Goal: Task Accomplishment & Management: Use online tool/utility

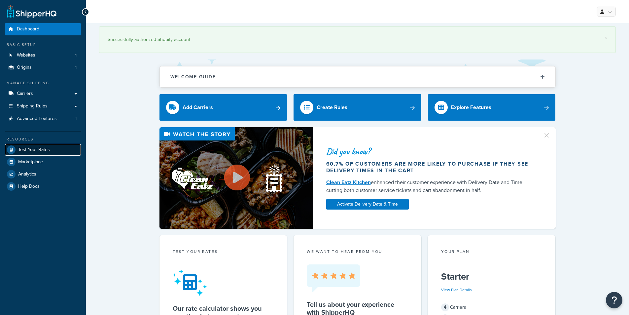
click at [58, 151] on link "Test Your Rates" at bounding box center [43, 150] width 76 height 12
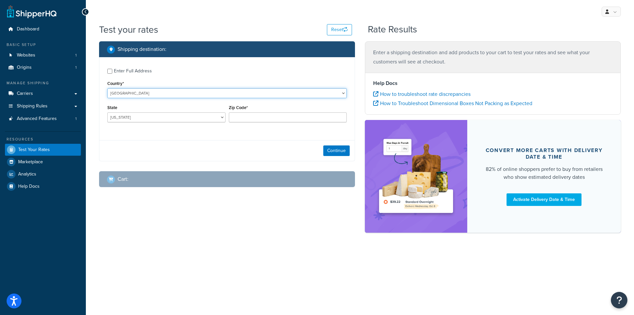
click at [255, 93] on select "[GEOGRAPHIC_DATA] [GEOGRAPHIC_DATA] [GEOGRAPHIC_DATA] [GEOGRAPHIC_DATA] [GEOGRA…" at bounding box center [226, 93] width 239 height 10
select select "IE"
click at [107, 88] on select "[GEOGRAPHIC_DATA] [GEOGRAPHIC_DATA] [GEOGRAPHIC_DATA] [GEOGRAPHIC_DATA] [GEOGRA…" at bounding box center [226, 93] width 239 height 10
click at [168, 117] on select "Carlow Cavan [GEOGRAPHIC_DATA] [GEOGRAPHIC_DATA] [GEOGRAPHIC_DATA] [GEOGRAPHIC_…" at bounding box center [166, 117] width 118 height 10
click at [165, 119] on select "Carlow Cavan [GEOGRAPHIC_DATA] [GEOGRAPHIC_DATA] [GEOGRAPHIC_DATA] [GEOGRAPHIC_…" at bounding box center [166, 117] width 118 height 10
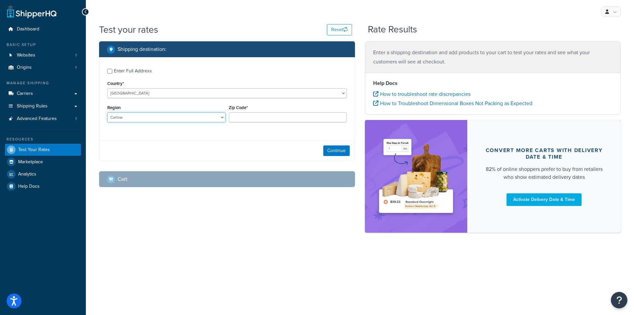
click at [178, 119] on select "Carlow Cavan [GEOGRAPHIC_DATA] [GEOGRAPHIC_DATA] [GEOGRAPHIC_DATA] [GEOGRAPHIC_…" at bounding box center [166, 117] width 118 height 10
click at [203, 116] on select "Carlow Cavan [GEOGRAPHIC_DATA] [GEOGRAPHIC_DATA] [GEOGRAPHIC_DATA] [GEOGRAPHIC_…" at bounding box center [166, 117] width 118 height 10
select select "TA"
click at [107, 113] on select "Carlow Cavan [GEOGRAPHIC_DATA] [GEOGRAPHIC_DATA] [GEOGRAPHIC_DATA] [GEOGRAPHIC_…" at bounding box center [166, 117] width 118 height 10
click at [141, 136] on div "Enter Full Address Country* [GEOGRAPHIC_DATA] [GEOGRAPHIC_DATA] [GEOGRAPHIC_DAT…" at bounding box center [227, 109] width 256 height 104
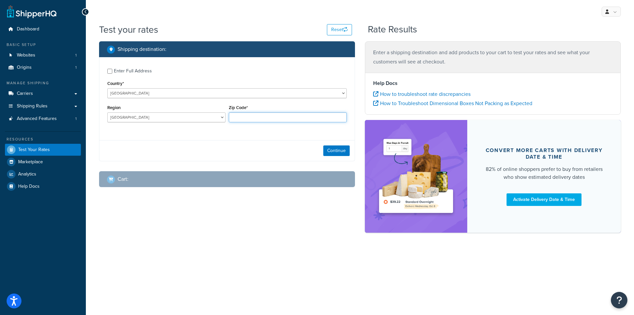
click at [242, 119] on input "Zip Code*" at bounding box center [288, 117] width 118 height 10
paste input "E41 X759"
type input "E41 X759"
click at [332, 149] on button "Continue" at bounding box center [336, 150] width 26 height 11
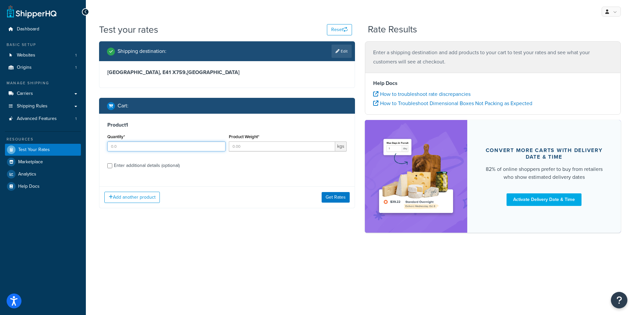
drag, startPoint x: 208, startPoint y: 147, endPoint x: 213, endPoint y: 146, distance: 5.3
click at [208, 147] on input "Quantity*" at bounding box center [166, 146] width 118 height 10
type input "1"
click at [220, 145] on input "1" at bounding box center [166, 146] width 118 height 10
click at [254, 149] on input "Product Weight*" at bounding box center [282, 146] width 107 height 10
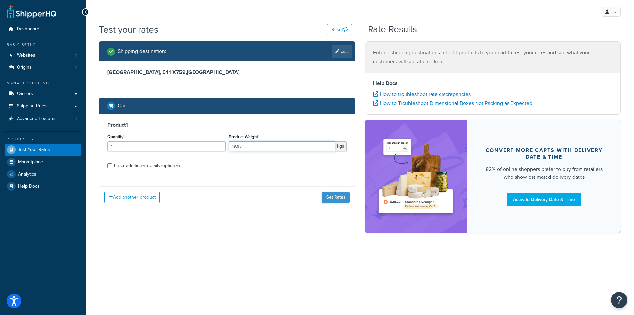
type input "19.95"
click at [340, 198] on button "Get Rates" at bounding box center [336, 197] width 28 height 11
